Goal: Transaction & Acquisition: Purchase product/service

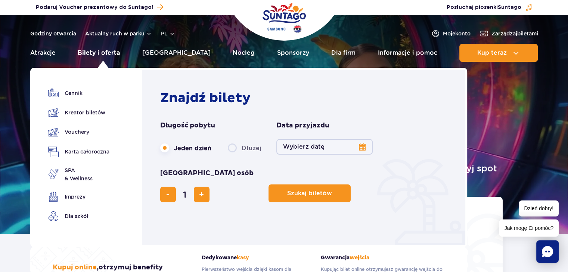
click at [106, 53] on link "Bilety i oferta" at bounding box center [99, 53] width 42 height 18
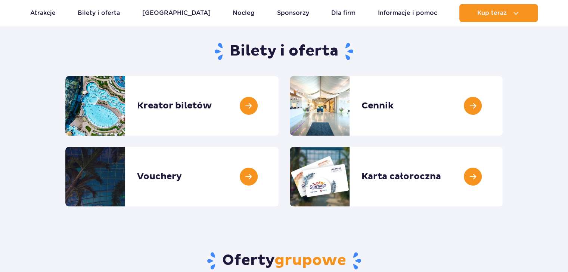
scroll to position [75, 0]
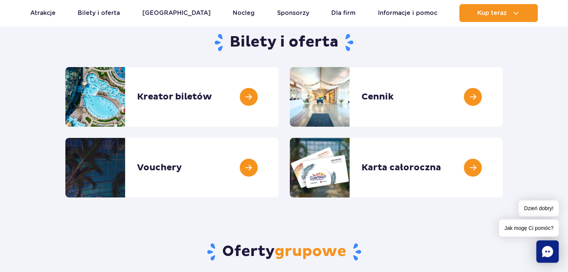
click at [548, 100] on section "Bilety i oferta Kreator biletów Kreator biletów Cennik Cennik Vouchery Vouchery" at bounding box center [284, 112] width 568 height 171
click at [502, 97] on link at bounding box center [502, 97] width 0 height 60
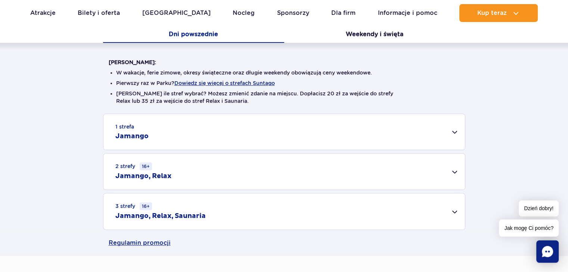
scroll to position [149, 0]
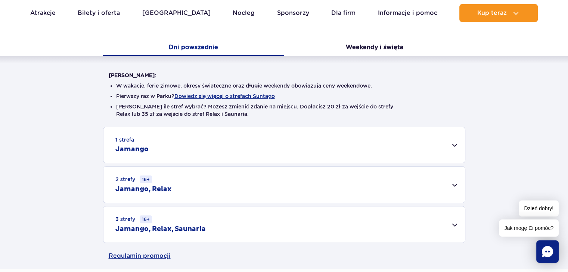
click at [446, 151] on div "1 strefa Jamango" at bounding box center [283, 145] width 361 height 36
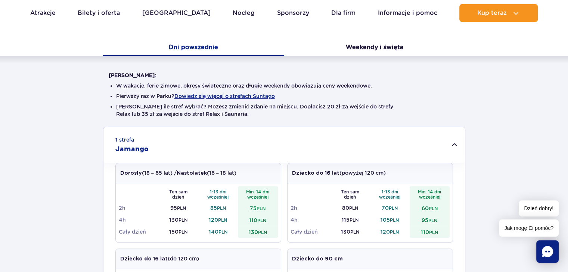
click at [446, 150] on div "1 strefa Jamango" at bounding box center [283, 145] width 361 height 36
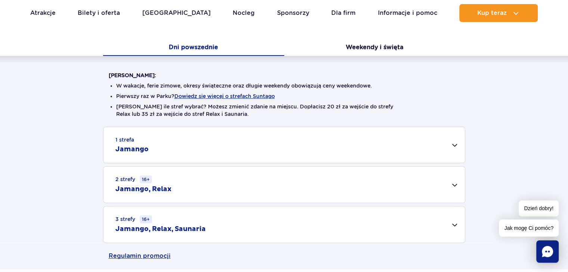
click at [442, 132] on div "1 strefa Jamango" at bounding box center [283, 145] width 361 height 36
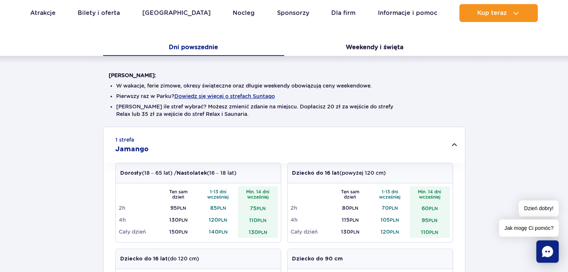
click at [453, 146] on div "1 strefa Jamango" at bounding box center [283, 145] width 361 height 36
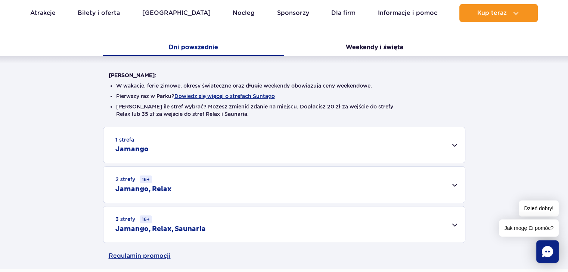
click at [478, 139] on div "1 strefa Jamango Dorosły (18 – 65 lat) / Nastolatek (16 – 18 lat) Ten sam dzień…" at bounding box center [284, 185] width 568 height 116
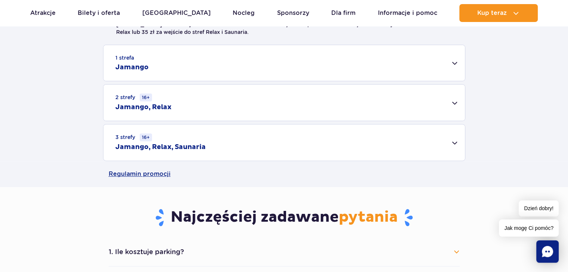
scroll to position [224, 0]
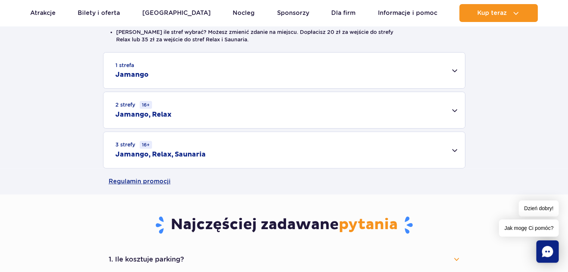
click at [221, 151] on div "3 strefy 16+ Jamango, Relax, Saunaria" at bounding box center [283, 150] width 361 height 36
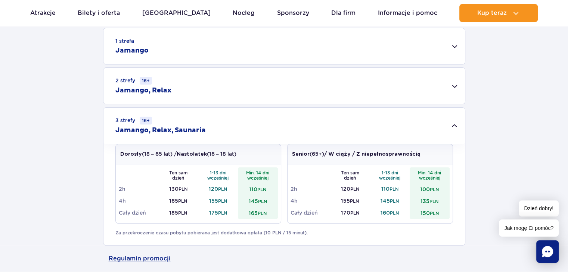
scroll to position [299, 0]
